Goal: Transaction & Acquisition: Book appointment/travel/reservation

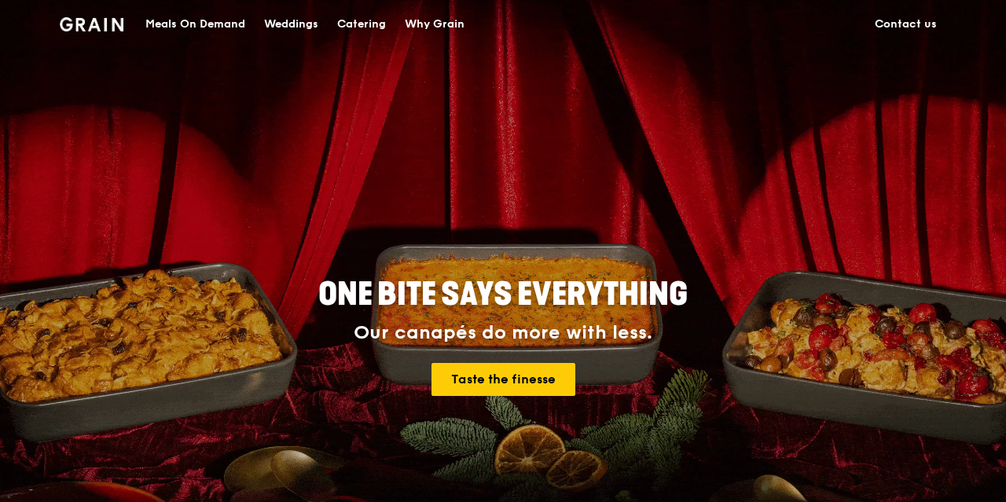
click at [237, 26] on div "Meals On Demand" at bounding box center [195, 24] width 100 height 47
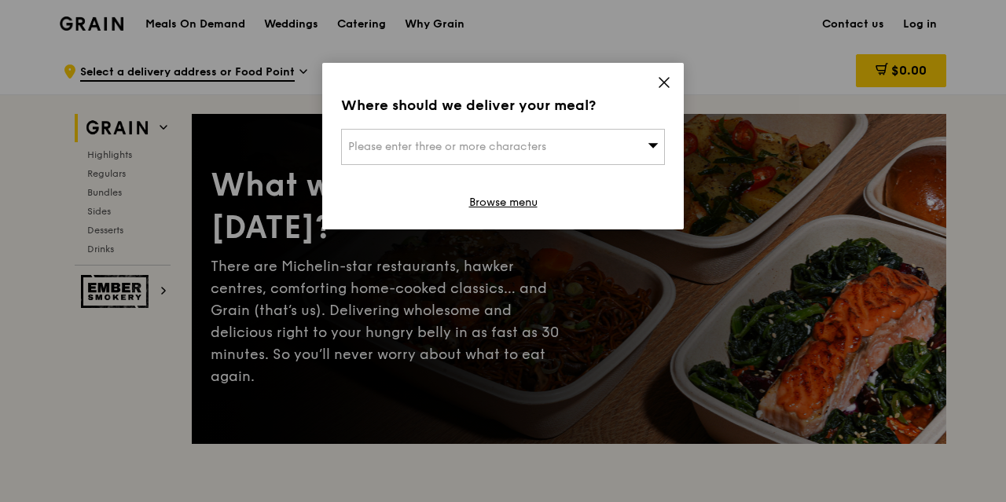
click at [668, 85] on icon at bounding box center [664, 82] width 14 height 14
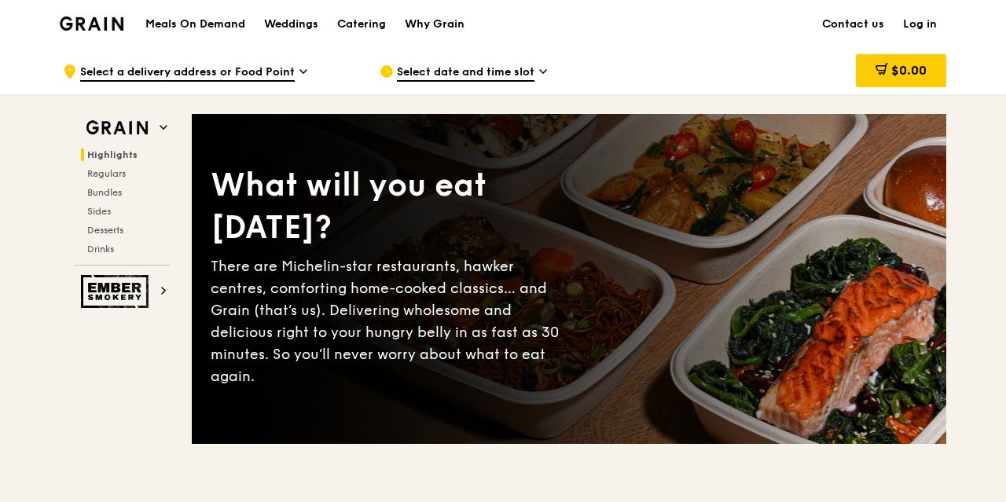
click at [75, 16] on div "Grain logo" at bounding box center [92, 22] width 64 height 47
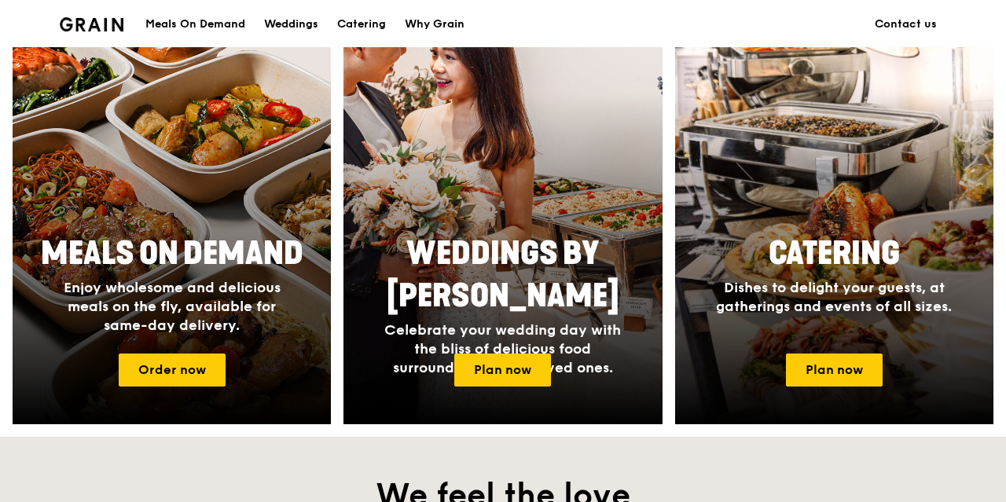
scroll to position [654, 0]
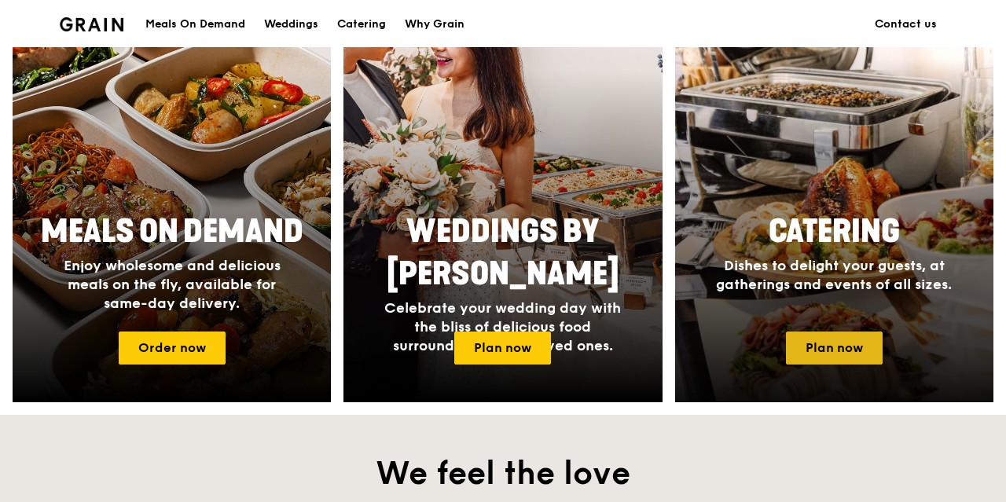
click at [837, 351] on link "Plan now" at bounding box center [834, 348] width 97 height 33
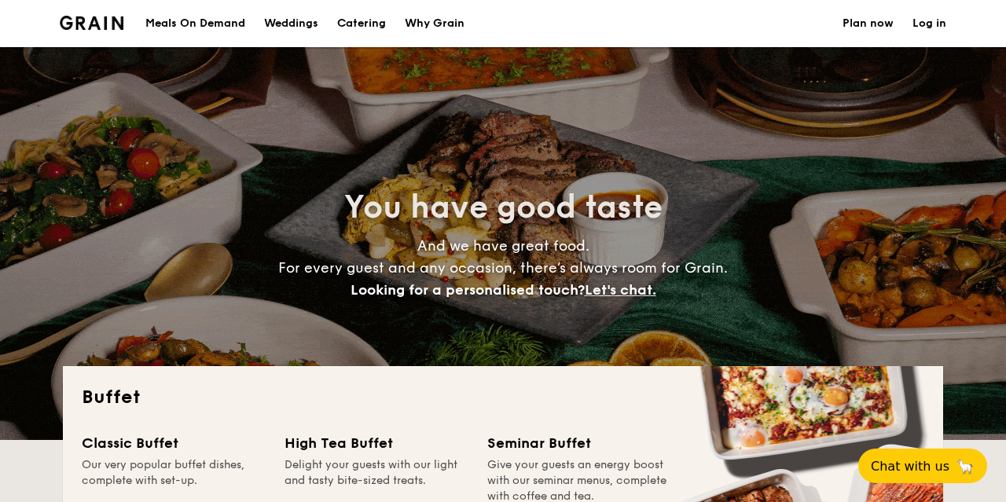
select select
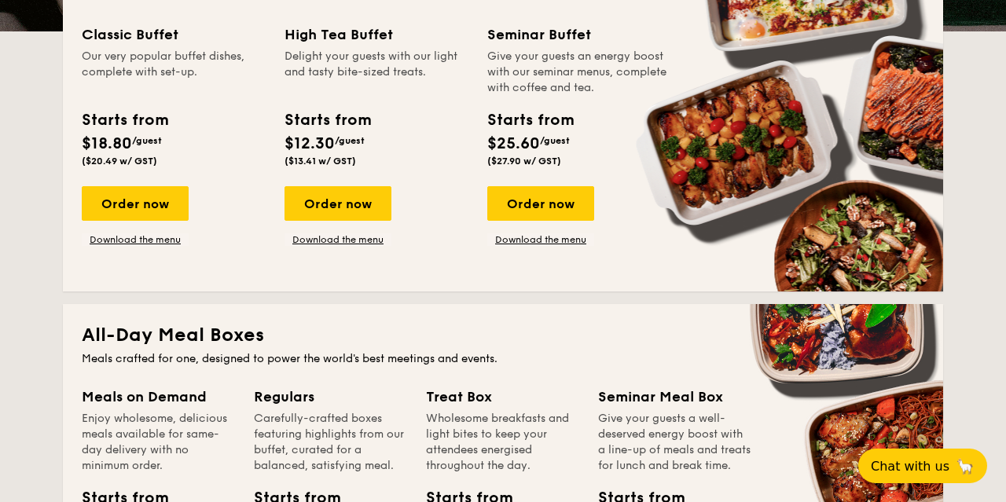
scroll to position [1063, 0]
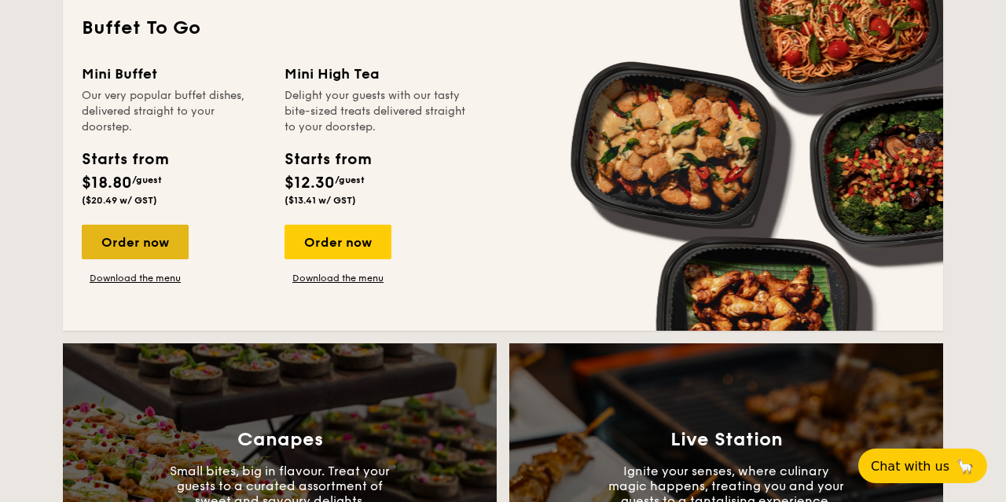
click at [125, 248] on div "Order now" at bounding box center [135, 242] width 107 height 35
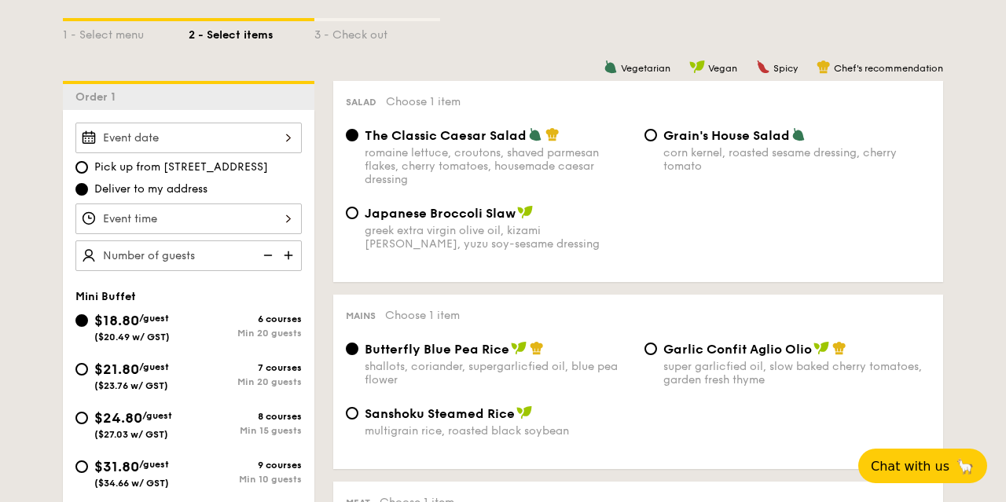
scroll to position [409, 0]
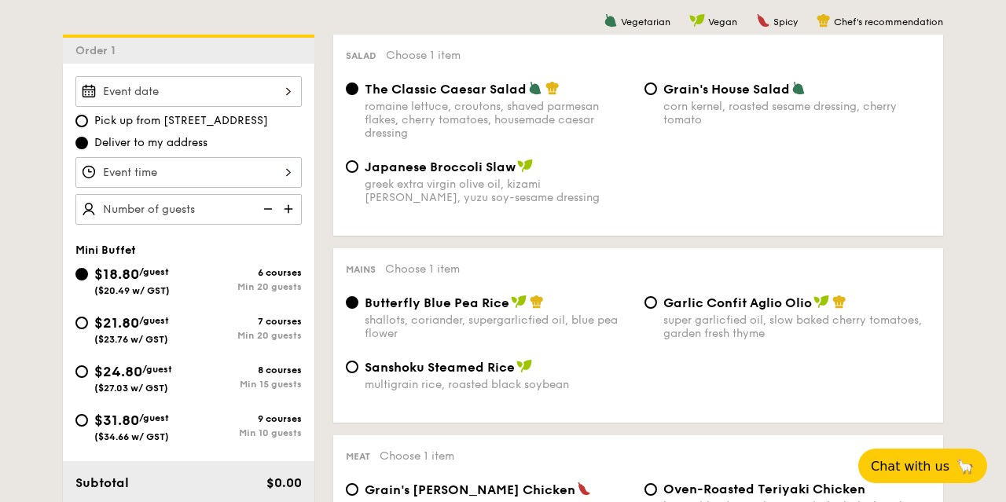
click at [146, 372] on span "/guest" at bounding box center [157, 369] width 30 height 11
click at [88, 372] on input "$24.80 /guest ($27.03 w/ GST) 8 courses Min 15 guests" at bounding box center [81, 372] width 13 height 13
radio input "true"
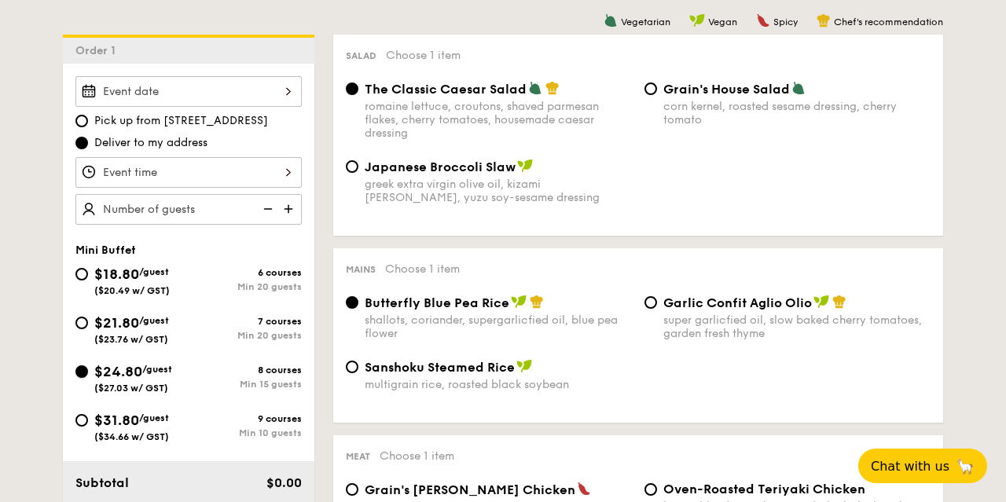
radio input "false"
radio input "true"
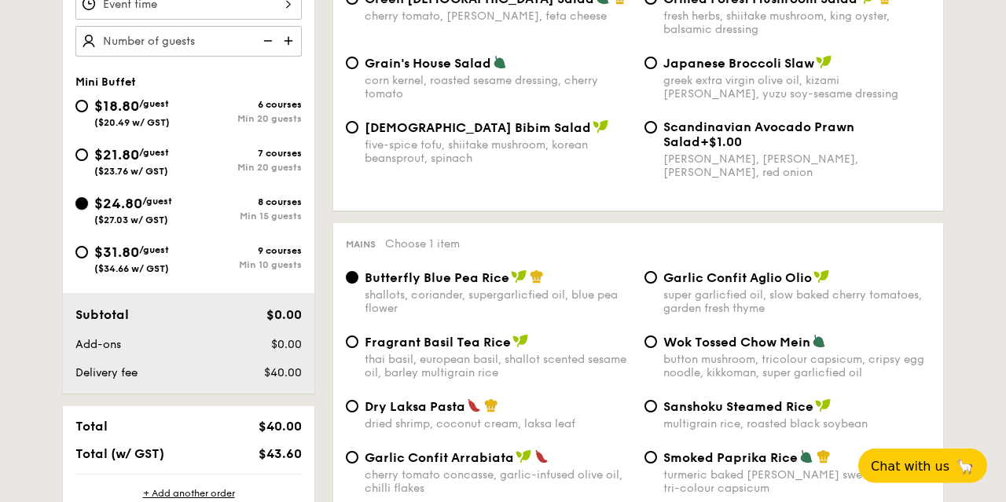
scroll to position [736, 0]
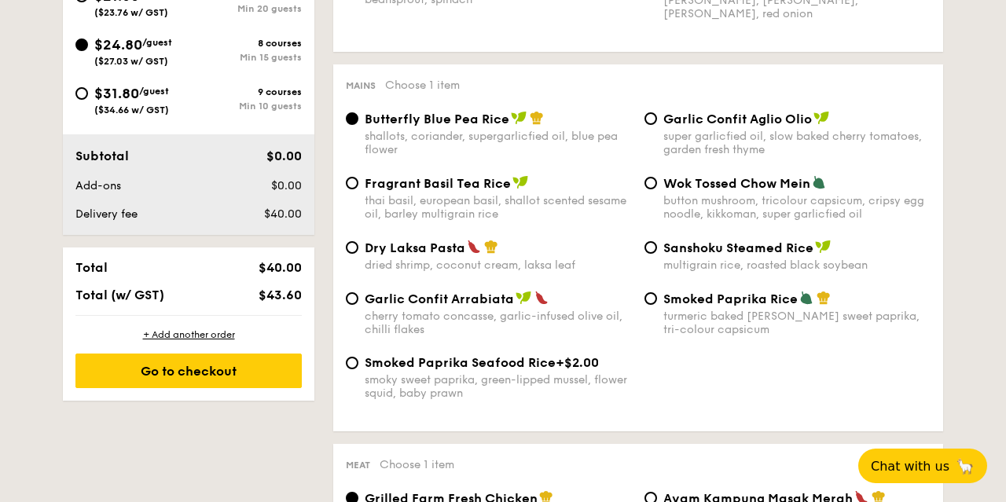
click at [685, 199] on div "button mushroom, tricolour capsicum, cripsy egg noodle, kikkoman, super garlicf…" at bounding box center [797, 207] width 267 height 27
click at [657, 189] on input "Wok Tossed Chow Mein button mushroom, tricolour capsicum, cripsy egg noodle, ki…" at bounding box center [651, 183] width 13 height 13
radio input "true"
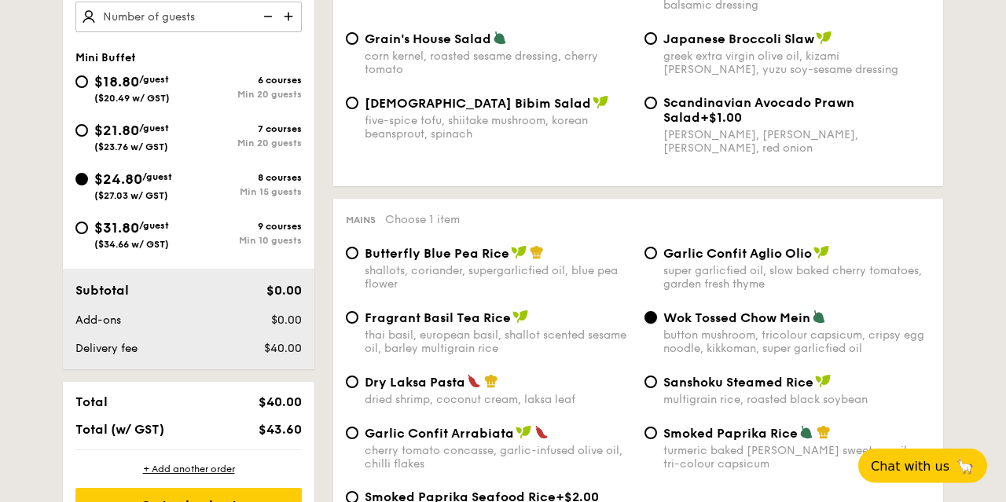
scroll to position [409, 0]
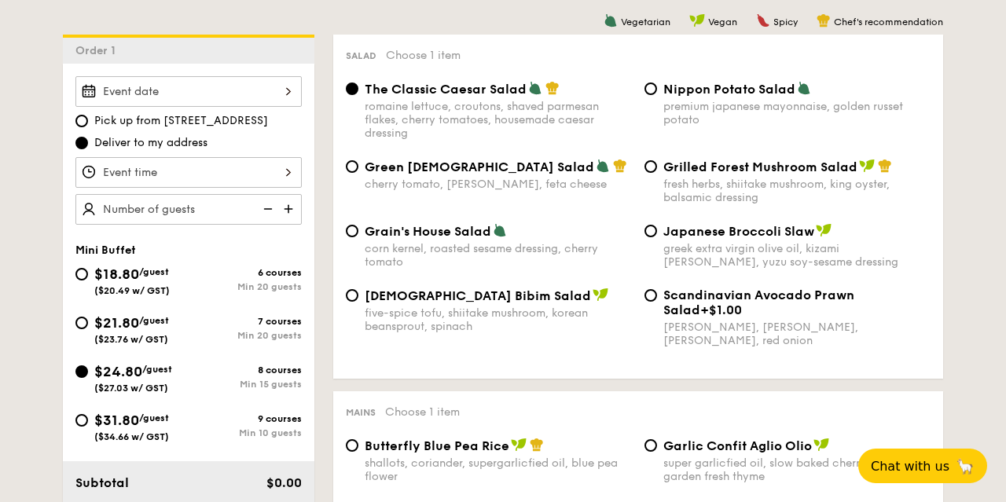
click at [386, 297] on span "Korean Bibim Salad" at bounding box center [478, 296] width 226 height 15
click at [359, 297] on input "Korean Bibim Salad five-spice tofu, shiitake mushroom, korean beansprout, spina…" at bounding box center [352, 295] width 13 height 13
radio input "true"
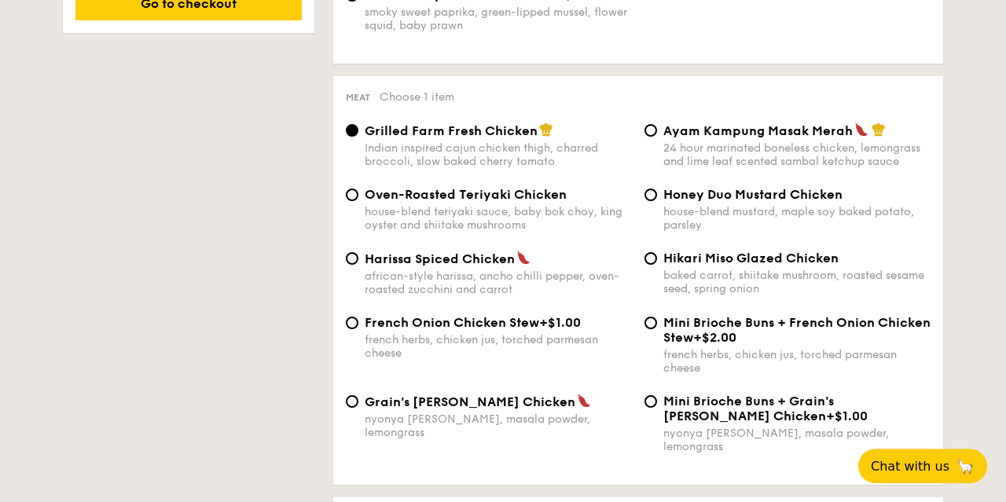
scroll to position [1145, 0]
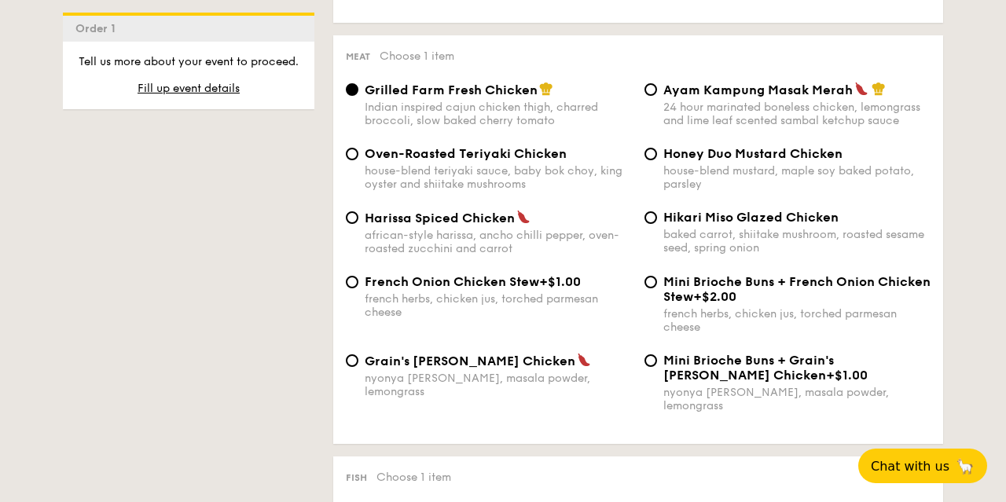
click at [466, 383] on div "nyonya curry, masala powder, lemongrass" at bounding box center [498, 385] width 267 height 27
click at [359, 367] on input "Grain's Curry Chicken nyonya curry, masala powder, lemongrass" at bounding box center [352, 361] width 13 height 13
radio input "true"
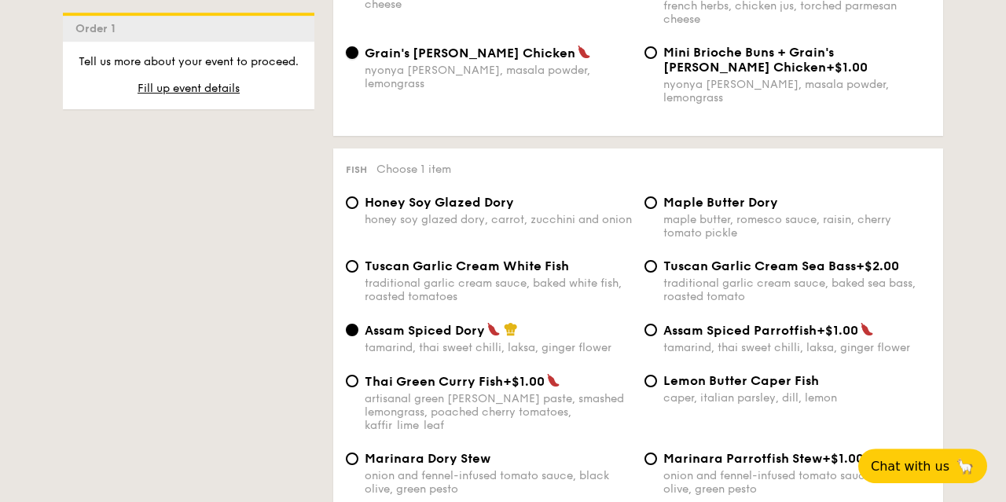
scroll to position [1472, 0]
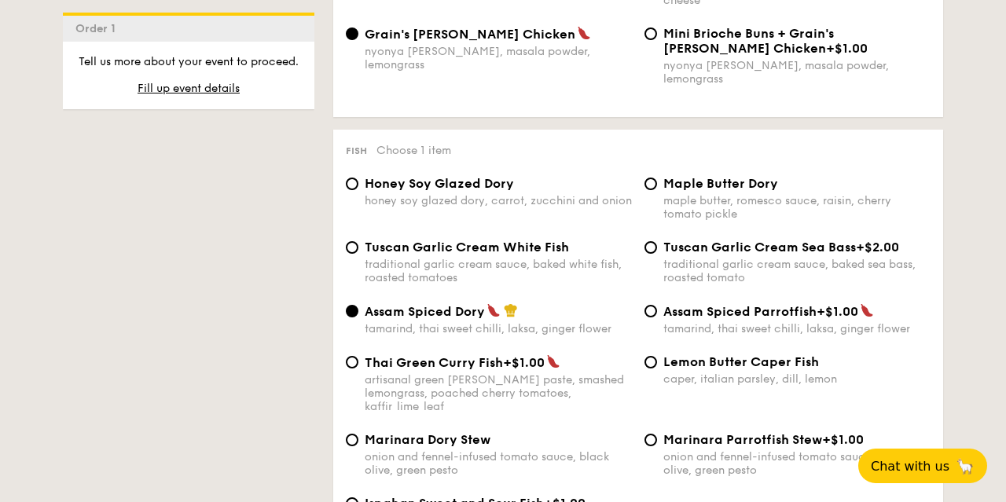
click at [544, 278] on div "traditional garlic cream sauce, baked white fish, roasted tomatoes" at bounding box center [498, 271] width 267 height 27
click at [359, 254] on input "Tuscan Garlic Cream White Fish traditional garlic cream sauce, baked white fish…" at bounding box center [352, 247] width 13 height 13
radio input "true"
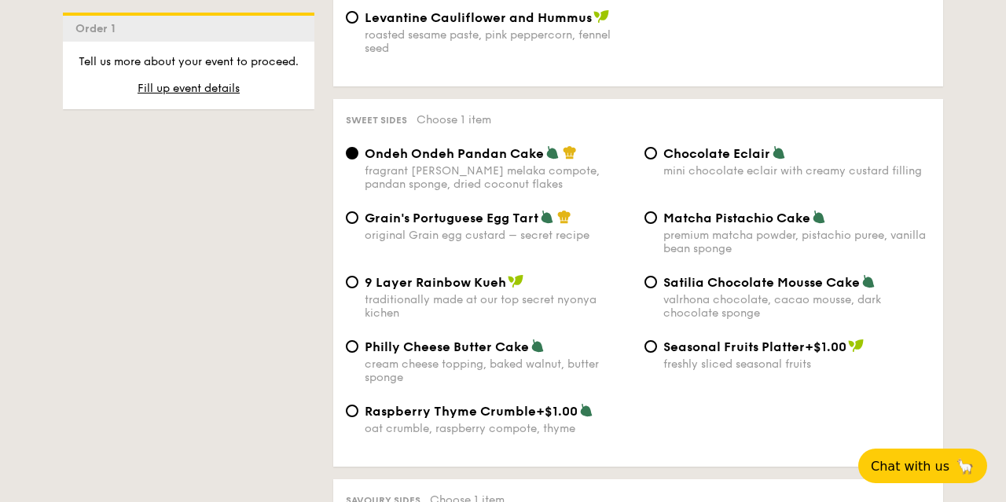
scroll to position [1962, 0]
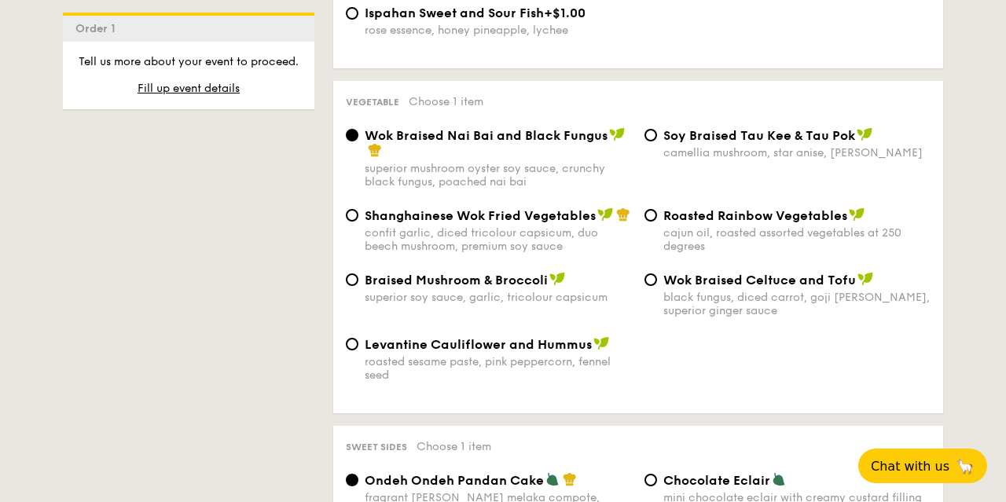
click at [447, 273] on span "Braised Mushroom & Broccoli" at bounding box center [456, 280] width 183 height 15
click at [359, 274] on input "Braised Mushroom & Broccoli superior soy sauce, garlic, tricolour capsicum" at bounding box center [352, 280] width 13 height 13
radio input "true"
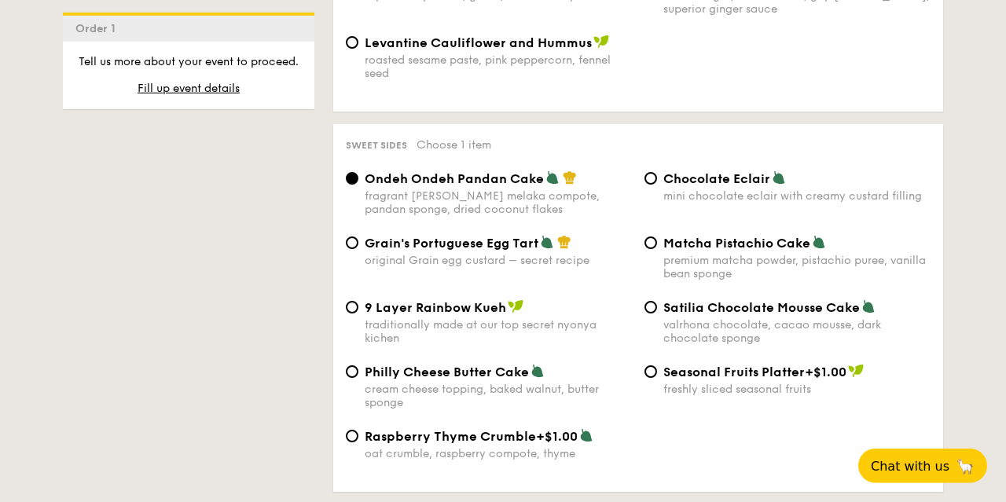
scroll to position [2289, 0]
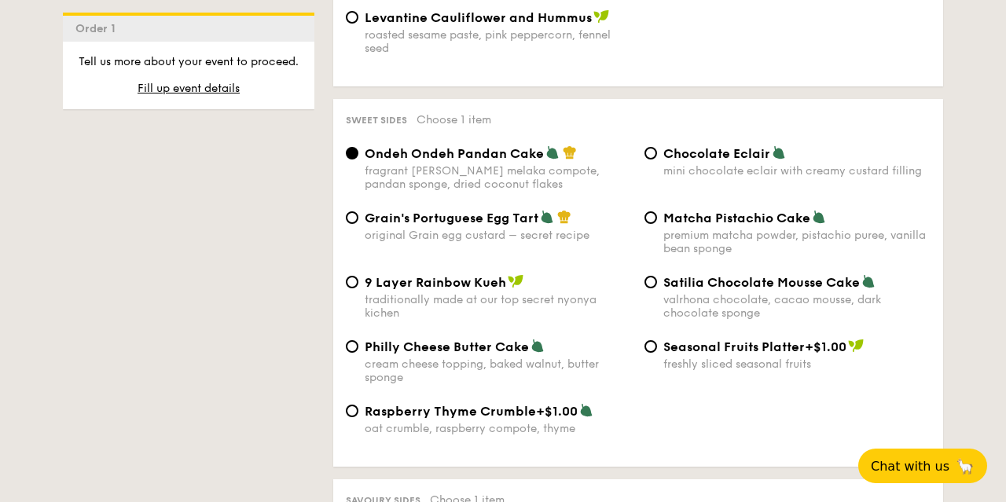
click at [771, 229] on div "premium matcha powder, pistachio puree, vanilla bean sponge" at bounding box center [797, 242] width 267 height 27
click at [657, 219] on input "Matcha Pistachio Cake premium matcha powder, pistachio puree, vanilla bean spon…" at bounding box center [651, 217] width 13 height 13
radio input "true"
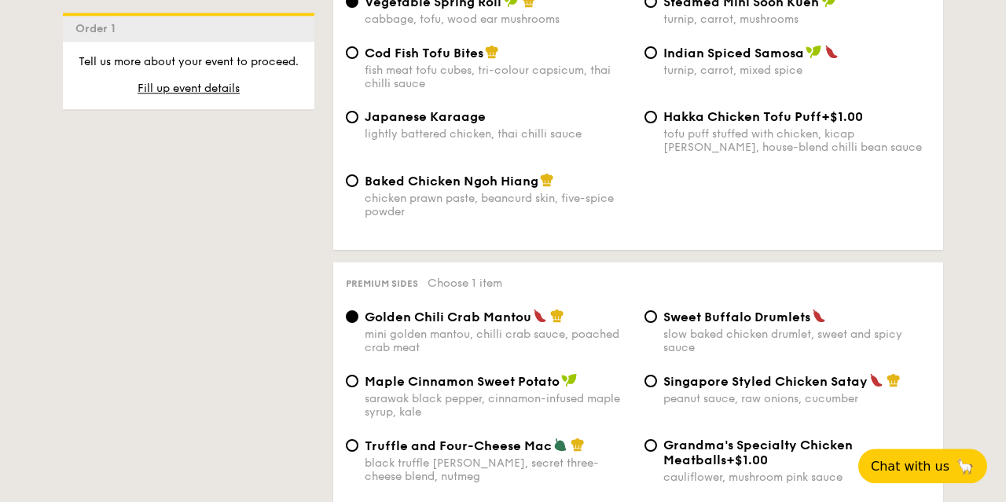
scroll to position [2862, 0]
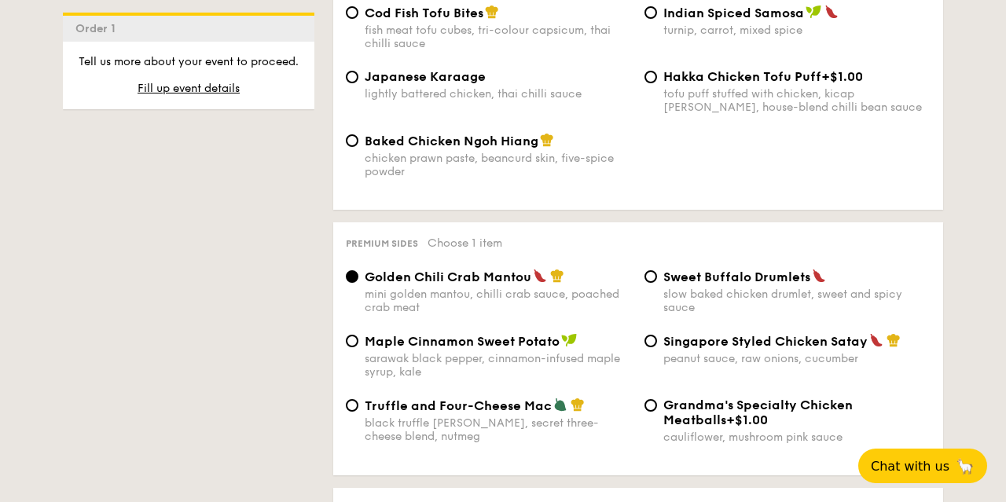
click at [463, 399] on span "Truffle and Four-Cheese Mac" at bounding box center [458, 406] width 187 height 15
click at [359, 399] on input "Truffle and Four-Cheese Mac black truffle pate, brie, secret three-cheese blend…" at bounding box center [352, 405] width 13 height 13
radio input "true"
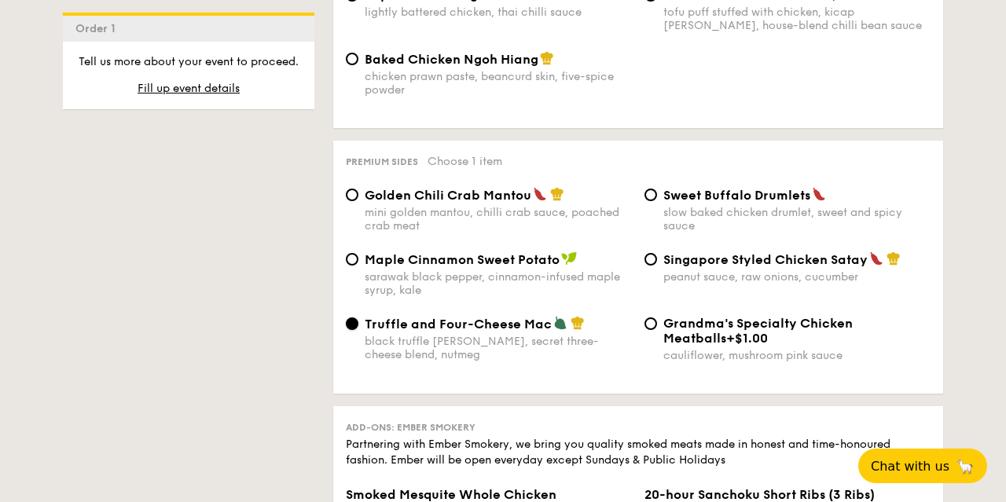
scroll to position [2616, 0]
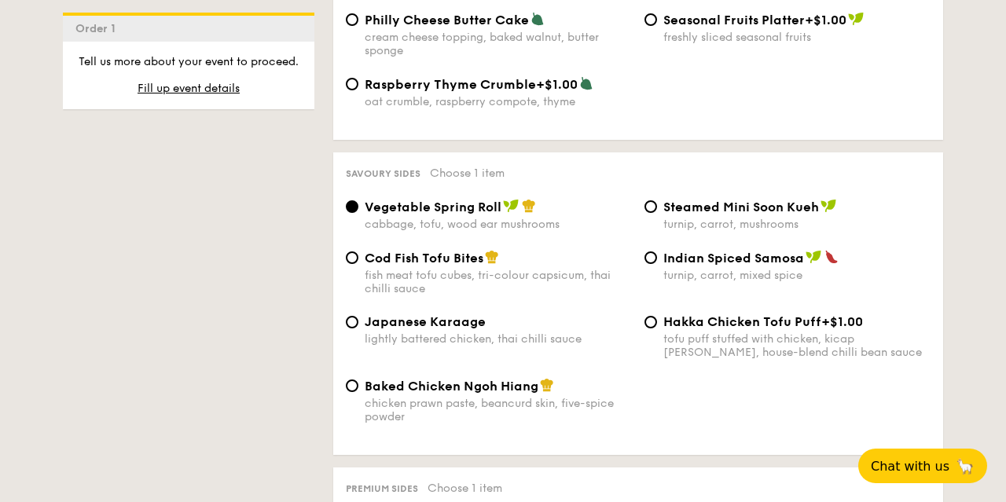
click at [423, 333] on div "lightly battered chicken, thai chilli sauce" at bounding box center [498, 339] width 267 height 13
click at [359, 325] on input "Japanese Karaage lightly battered chicken, thai chilli sauce" at bounding box center [352, 322] width 13 height 13
radio input "true"
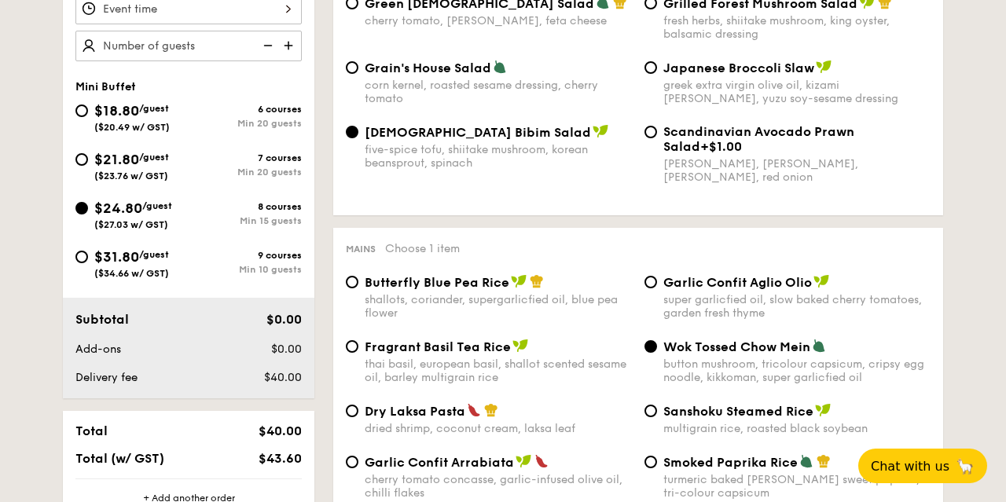
scroll to position [327, 0]
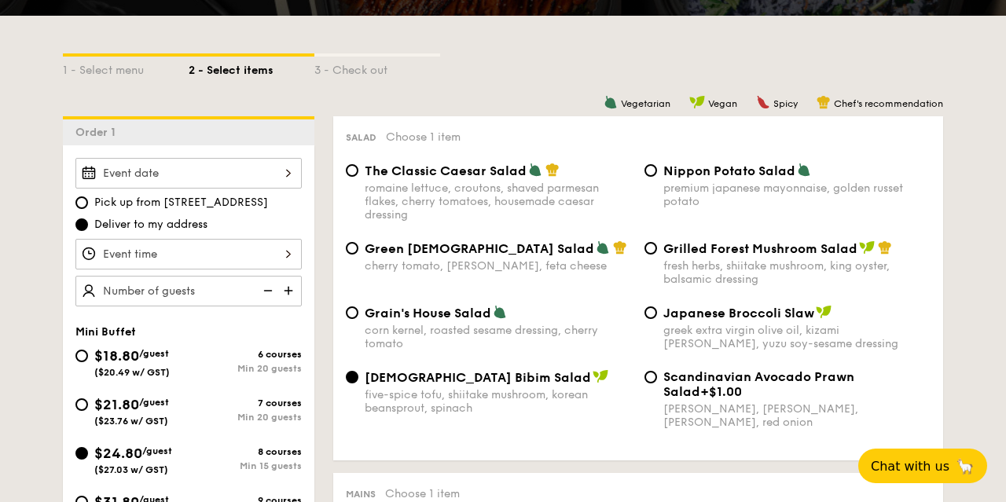
click at [282, 288] on img at bounding box center [290, 291] width 24 height 30
type input "15 guests"
click at [288, 257] on div at bounding box center [188, 254] width 226 height 31
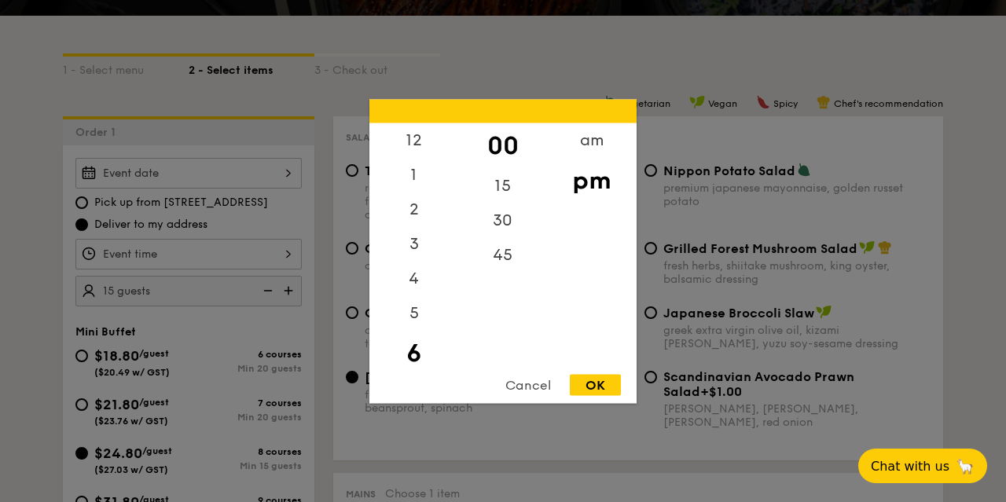
scroll to position [35, 0]
click at [535, 390] on div "Cancel" at bounding box center [528, 384] width 77 height 21
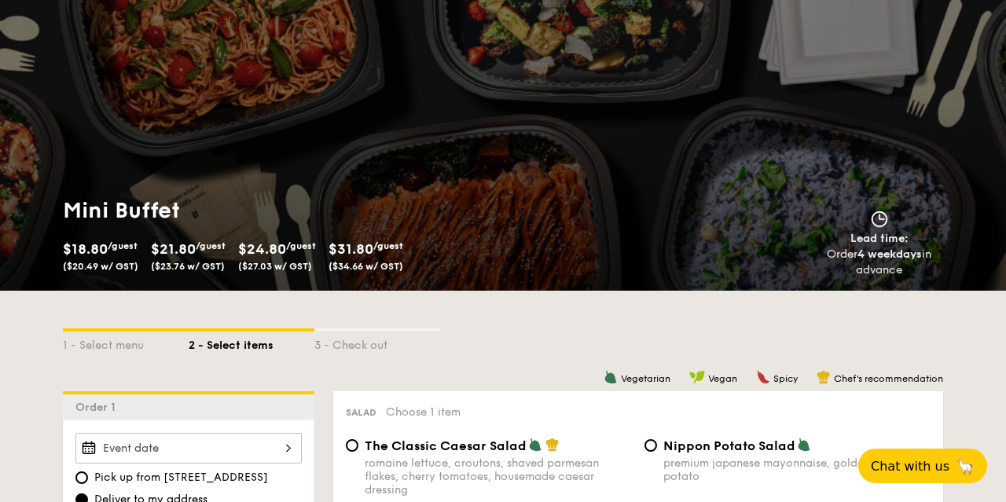
scroll to position [0, 0]
